Goal: Task Accomplishment & Management: Use online tool/utility

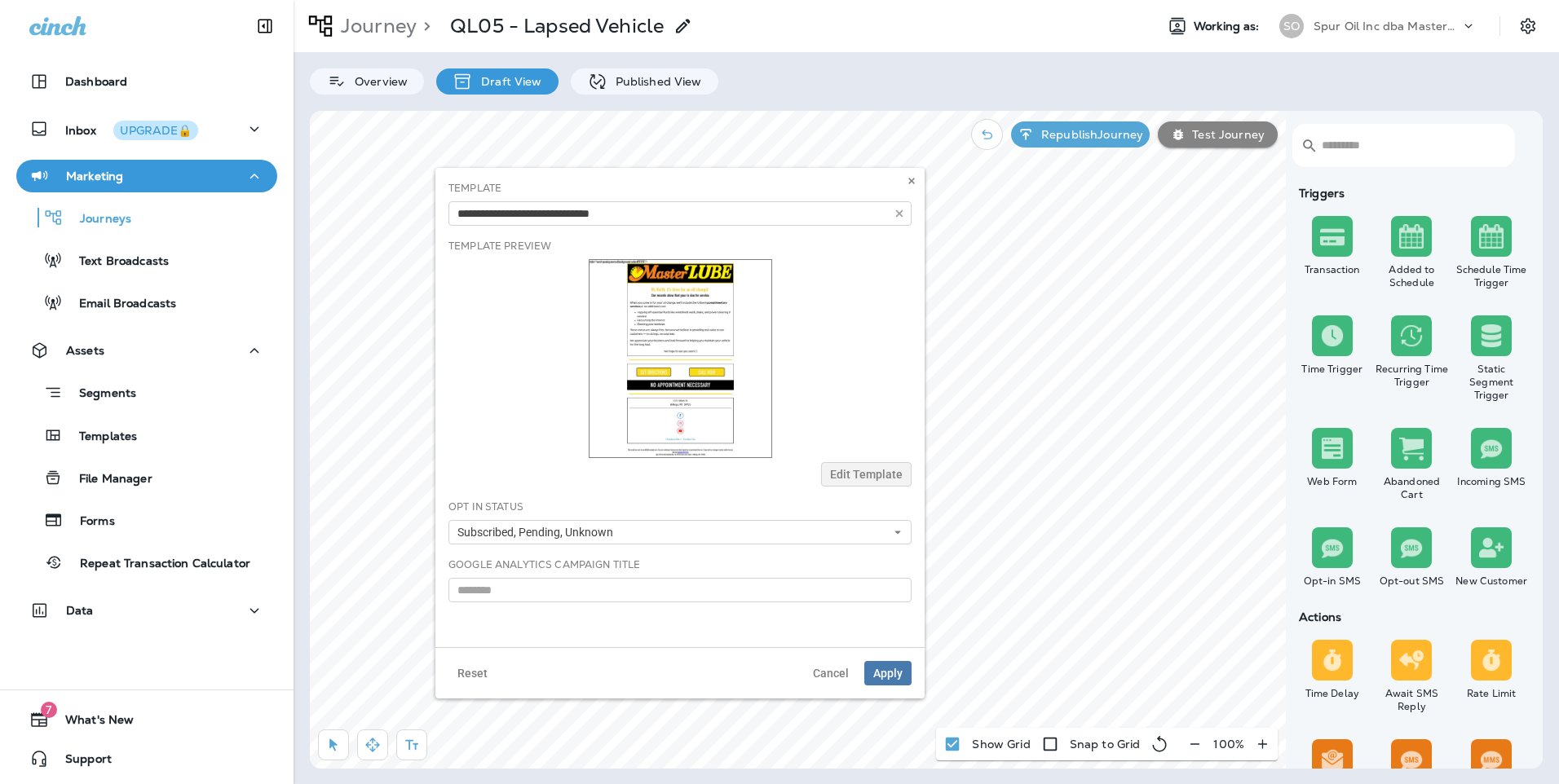
click at [852, 476] on span "Edit Template" at bounding box center [866, 475] width 73 height 12
